Goal: Task Accomplishment & Management: Use online tool/utility

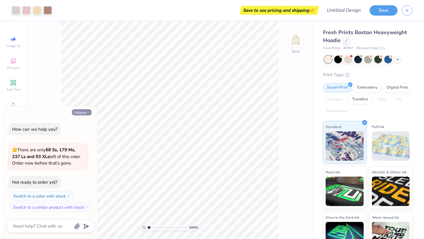
click at [86, 111] on button "Collapse" at bounding box center [82, 112] width 20 height 6
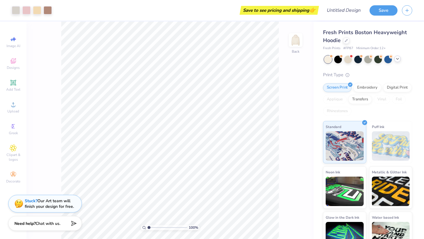
click at [396, 60] on icon at bounding box center [397, 59] width 5 height 5
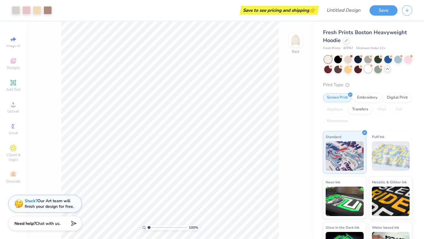
click at [366, 71] on div at bounding box center [368, 69] width 8 height 8
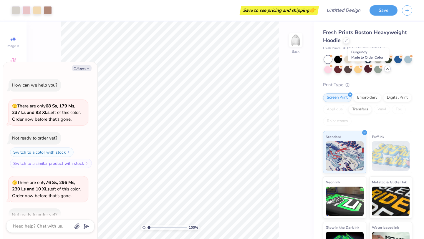
scroll to position [32, 0]
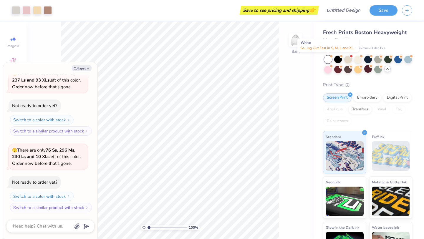
click at [328, 59] on div at bounding box center [328, 60] width 8 height 8
click at [349, 60] on div at bounding box center [348, 59] width 8 height 8
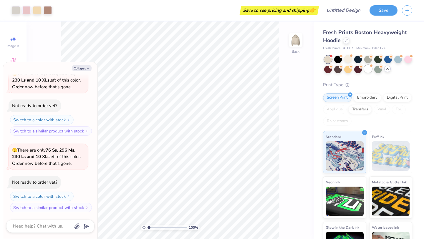
click at [369, 69] on div at bounding box center [368, 69] width 8 height 8
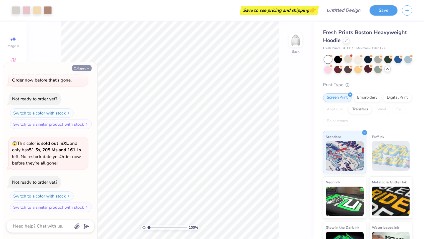
click at [83, 68] on button "Collapse" at bounding box center [82, 68] width 20 height 6
type textarea "x"
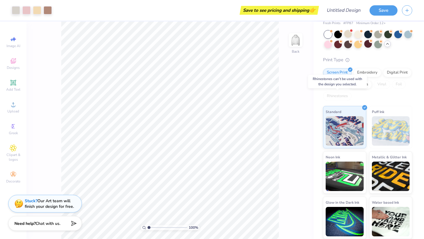
scroll to position [0, 0]
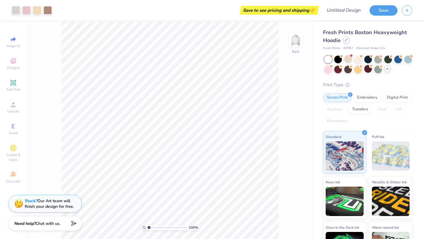
click at [347, 41] on icon at bounding box center [346, 40] width 3 height 3
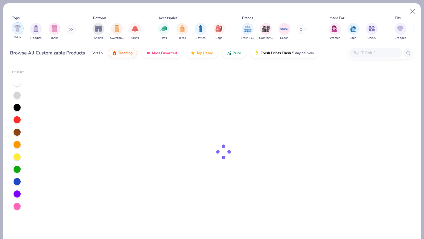
click at [15, 28] on img "filter for Shirts" at bounding box center [17, 28] width 7 height 7
click at [67, 8] on div "Tops Shirts Hoodies Tanks Bottoms Shorts Sweatpants Skirts Accessories Hats Tot…" at bounding box center [211, 33] width 417 height 60
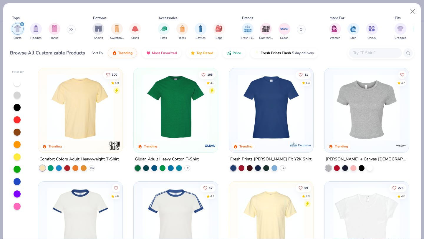
click at [71, 110] on img at bounding box center [80, 107] width 72 height 67
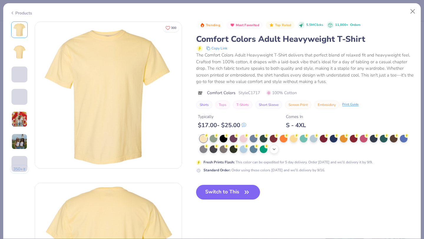
click at [274, 150] on polyline at bounding box center [274, 149] width 2 height 1
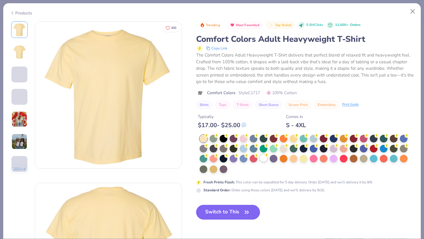
click at [263, 160] on div at bounding box center [264, 158] width 8 height 8
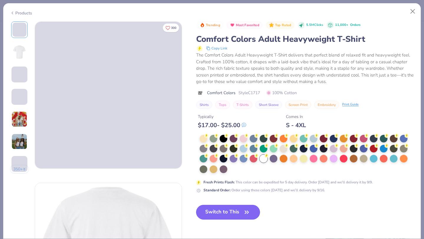
click at [224, 212] on button "Switch to This" at bounding box center [228, 212] width 64 height 15
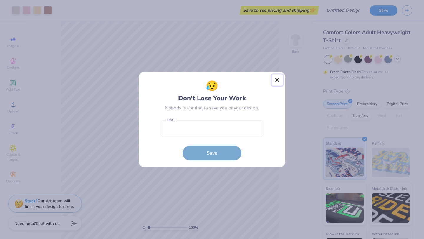
click at [277, 79] on button "Close" at bounding box center [277, 79] width 11 height 11
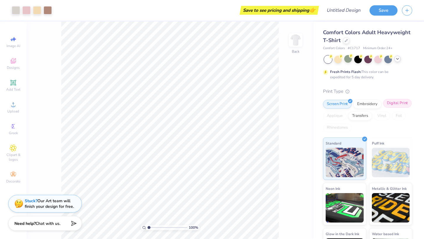
click at [392, 102] on div "Digital Print" at bounding box center [397, 103] width 29 height 9
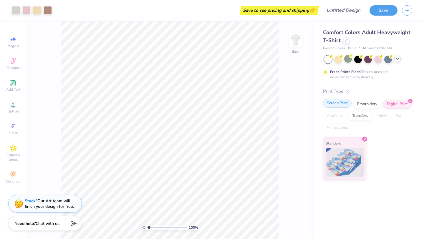
click at [343, 103] on div "Screen Print" at bounding box center [337, 103] width 29 height 9
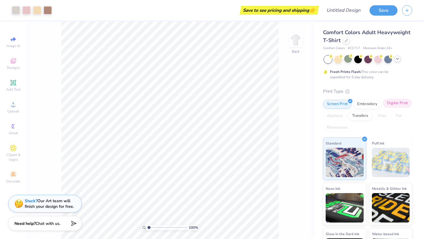
click at [392, 104] on div "Digital Print" at bounding box center [397, 103] width 29 height 9
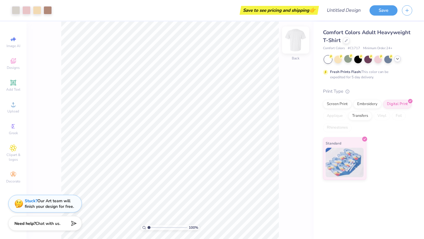
click at [292, 43] on img at bounding box center [296, 40] width 24 height 24
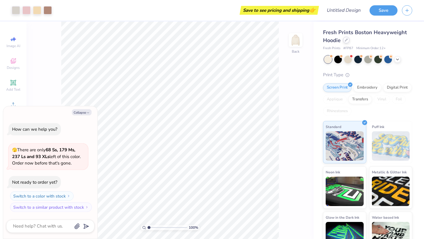
click at [347, 42] on div at bounding box center [346, 40] width 6 height 6
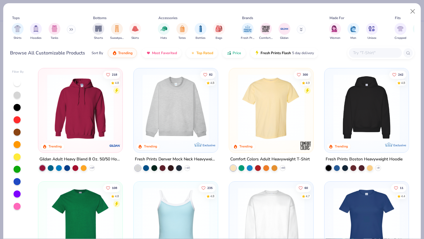
click at [272, 103] on img at bounding box center [271, 107] width 72 height 67
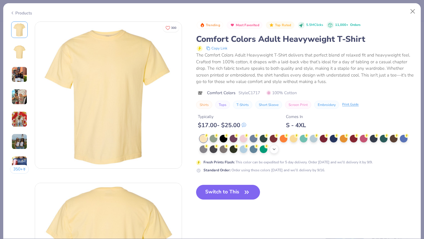
click at [275, 150] on icon at bounding box center [274, 149] width 5 height 5
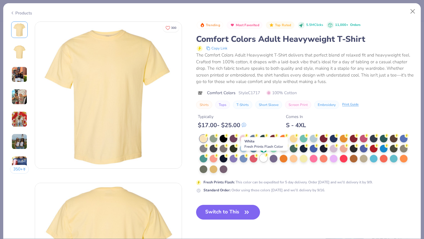
click at [265, 158] on div at bounding box center [264, 158] width 8 height 8
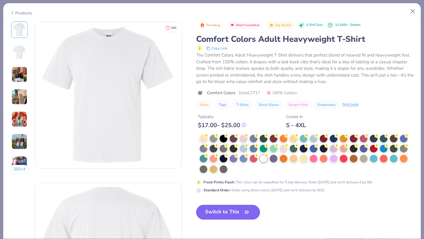
click at [227, 213] on button "Switch to This" at bounding box center [228, 212] width 64 height 15
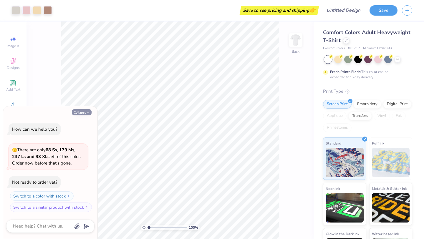
click at [83, 114] on button "Collapse" at bounding box center [82, 112] width 20 height 6
type textarea "x"
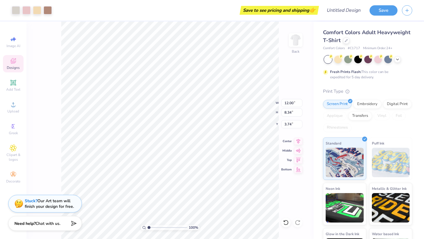
type input "3.74"
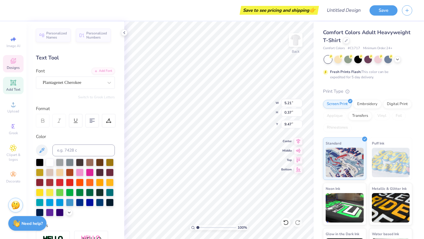
type textarea "P"
type textarea "Since 2000"
type textarea "S"
type textarea "Kappa Tau,"
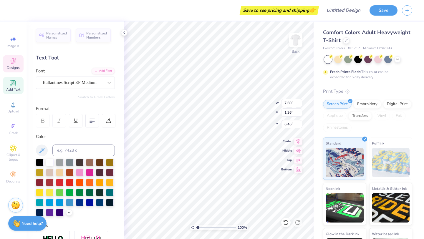
scroll to position [0, 1]
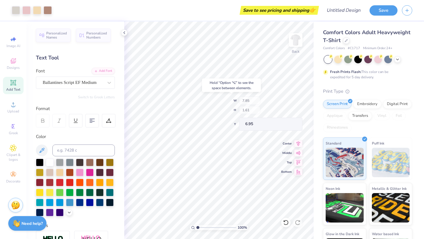
type input "6.95"
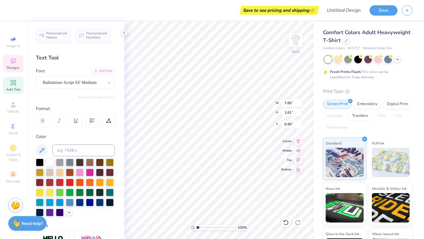
type textarea "Kappa Tau"
type input "8.84"
type input "2.76"
type input "0.69"
type input "3.74"
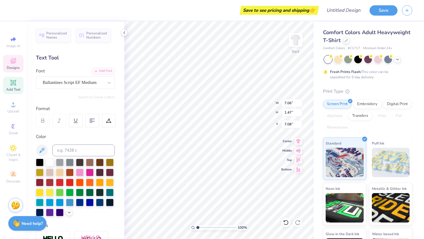
type input "7.06"
type input "1.47"
type input "7.08"
type input "7.25"
type input "8.94"
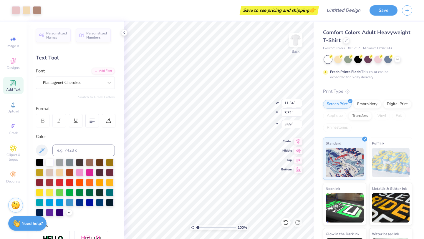
type input "11.34"
type input "7.74"
click at [287, 222] on icon at bounding box center [286, 223] width 6 height 6
click at [48, 12] on div at bounding box center [48, 10] width 8 height 8
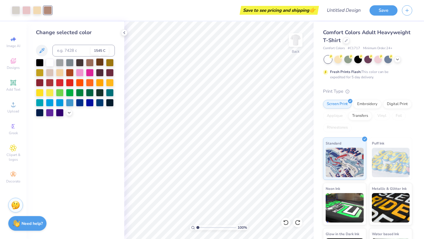
click at [100, 62] on div at bounding box center [100, 62] width 8 height 8
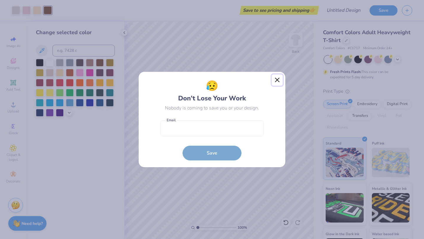
click at [276, 80] on button "Close" at bounding box center [277, 79] width 11 height 11
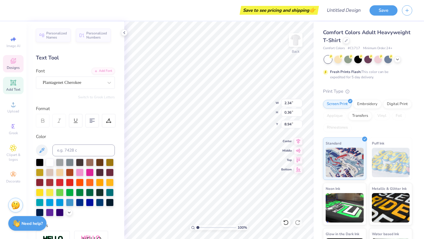
type input "9.07"
type input "7.60"
type input "2.34"
type input "0.36"
type input "9.07"
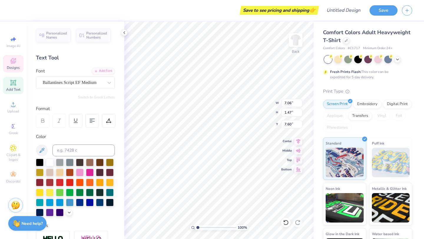
type input "12.00"
type input "8.19"
type input "3.89"
type input "2.34"
type input "0.36"
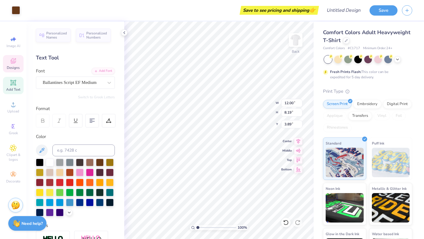
type input "9.07"
type input "9.30"
click at [286, 224] on icon at bounding box center [286, 223] width 6 height 6
click at [286, 223] on icon at bounding box center [286, 223] width 6 height 6
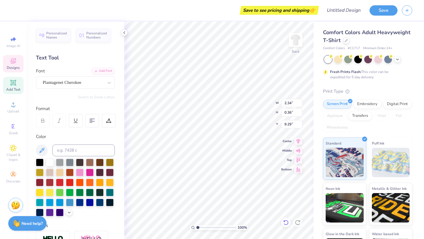
type input "9.29"
type input "7.25"
type input "8.97"
